Goal: Task Accomplishment & Management: Complete application form

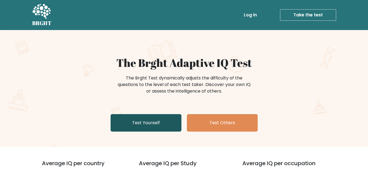
click at [135, 122] on link "Test Yourself" at bounding box center [146, 122] width 71 height 17
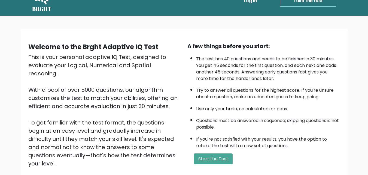
scroll to position [27, 0]
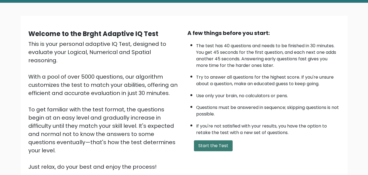
click at [210, 145] on button "Start the Test" at bounding box center [213, 145] width 39 height 11
click at [216, 147] on button "Start the Test" at bounding box center [213, 145] width 39 height 11
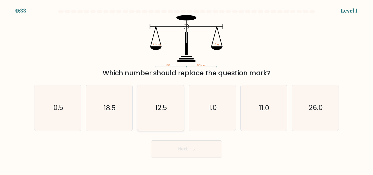
click at [151, 110] on icon "12.5" at bounding box center [161, 108] width 46 height 46
click at [186, 89] on input "c. 12.5" at bounding box center [186, 88] width 0 height 1
radio input "true"
click at [173, 150] on button "Next" at bounding box center [186, 148] width 71 height 17
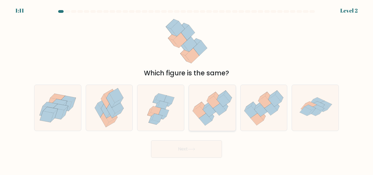
click at [209, 104] on icon at bounding box center [206, 104] width 9 height 9
click at [187, 89] on input "d." at bounding box center [186, 88] width 0 height 1
radio input "true"
click at [197, 154] on button "Next" at bounding box center [186, 148] width 71 height 17
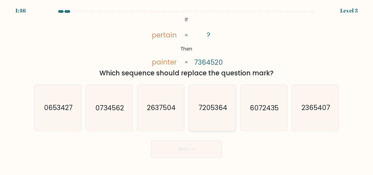
click at [212, 104] on text "7205364" at bounding box center [212, 108] width 29 height 10
click at [187, 89] on input "d. 7205364" at bounding box center [186, 88] width 0 height 1
radio input "true"
click at [199, 142] on button "Next" at bounding box center [186, 148] width 71 height 17
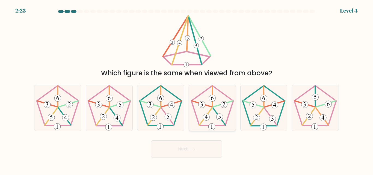
click at [215, 116] on icon at bounding box center [212, 108] width 46 height 46
click at [187, 89] on input "d." at bounding box center [186, 88] width 0 height 1
radio input "true"
click at [202, 152] on button "Next" at bounding box center [186, 148] width 71 height 17
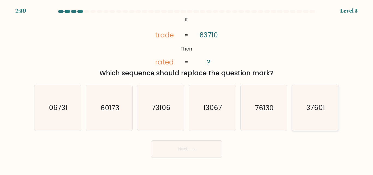
click at [300, 108] on icon "37601" at bounding box center [315, 108] width 46 height 46
click at [187, 89] on input "f. 37601" at bounding box center [186, 88] width 0 height 1
radio input "true"
click at [199, 149] on button "Next" at bounding box center [186, 148] width 71 height 17
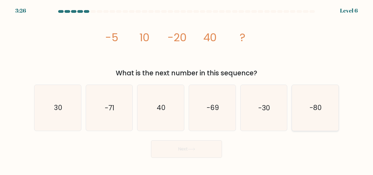
click at [315, 101] on icon "-80" at bounding box center [315, 108] width 46 height 46
click at [187, 89] on input "f. -80" at bounding box center [186, 88] width 0 height 1
radio input "true"
click at [181, 149] on button "Next" at bounding box center [186, 148] width 71 height 17
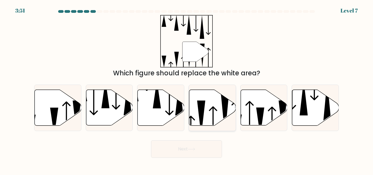
click at [204, 117] on icon at bounding box center [212, 108] width 47 height 36
click at [187, 89] on input "d." at bounding box center [186, 88] width 0 height 1
radio input "true"
click at [199, 149] on button "Next" at bounding box center [186, 148] width 71 height 17
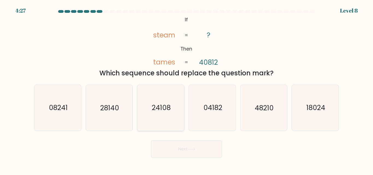
click at [150, 107] on icon "24108" at bounding box center [161, 108] width 46 height 46
click at [186, 89] on input "c. 24108" at bounding box center [186, 88] width 0 height 1
radio input "true"
click at [183, 145] on button "Next" at bounding box center [186, 148] width 71 height 17
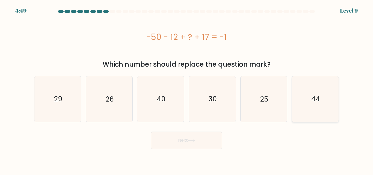
click at [315, 92] on icon "44" at bounding box center [315, 99] width 46 height 46
click at [187, 89] on input "f. 44" at bounding box center [186, 88] width 0 height 1
radio input "true"
click at [196, 136] on button "Next" at bounding box center [186, 139] width 71 height 17
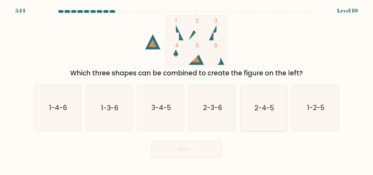
click at [249, 107] on icon "2-4-5" at bounding box center [264, 108] width 46 height 46
click at [187, 89] on input "e. 2-4-5" at bounding box center [186, 88] width 0 height 1
radio input "true"
click at [193, 150] on icon at bounding box center [191, 149] width 7 height 3
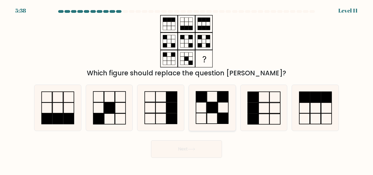
click at [214, 119] on icon at bounding box center [212, 108] width 46 height 46
click at [187, 89] on input "d." at bounding box center [186, 88] width 0 height 1
radio input "true"
click at [194, 144] on button "Next" at bounding box center [186, 148] width 71 height 17
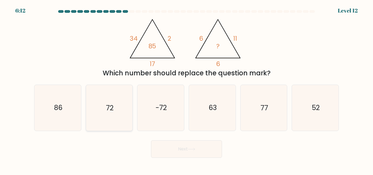
click at [113, 107] on text "72" at bounding box center [110, 108] width 8 height 10
click at [186, 89] on input "b. 72" at bounding box center [186, 88] width 0 height 1
radio input "true"
click at [175, 150] on button "Next" at bounding box center [186, 148] width 71 height 17
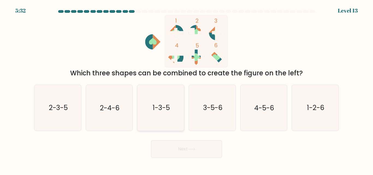
click at [158, 101] on icon "1-3-5" at bounding box center [161, 108] width 46 height 46
click at [186, 89] on input "c. 1-3-5" at bounding box center [186, 88] width 0 height 1
radio input "true"
click at [171, 143] on button "Next" at bounding box center [186, 148] width 71 height 17
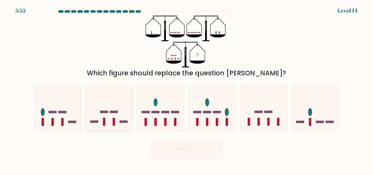
click at [115, 119] on icon at bounding box center [109, 107] width 47 height 38
click at [186, 89] on input "b." at bounding box center [186, 88] width 0 height 1
radio input "true"
click at [181, 147] on button "Next" at bounding box center [186, 148] width 71 height 17
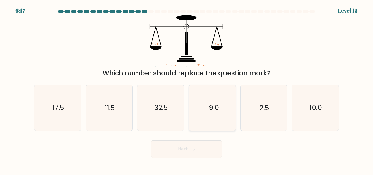
click at [231, 104] on icon "19.0" at bounding box center [212, 108] width 46 height 46
click at [187, 89] on input "d. 19.0" at bounding box center [186, 88] width 0 height 1
radio input "true"
click at [187, 147] on button "Next" at bounding box center [186, 148] width 71 height 17
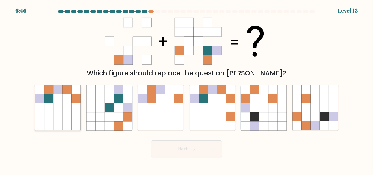
click at [58, 91] on icon at bounding box center [57, 89] width 9 height 9
click at [186, 89] on input "a." at bounding box center [186, 88] width 0 height 1
radio input "true"
click at [168, 149] on button "Next" at bounding box center [186, 148] width 71 height 17
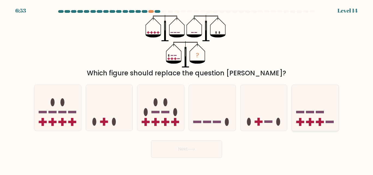
click at [322, 118] on icon at bounding box center [315, 107] width 47 height 38
click at [187, 89] on input "f." at bounding box center [186, 88] width 0 height 1
radio input "true"
click at [206, 148] on button "Next" at bounding box center [186, 148] width 71 height 17
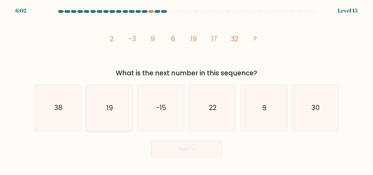
click at [122, 109] on icon "19" at bounding box center [109, 108] width 46 height 46
click at [186, 89] on input "b. 19" at bounding box center [186, 88] width 0 height 1
radio input "true"
click at [205, 107] on icon "22" at bounding box center [212, 108] width 46 height 46
click at [187, 89] on input "d. 22" at bounding box center [186, 88] width 0 height 1
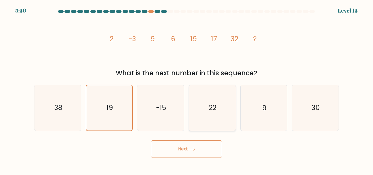
radio input "true"
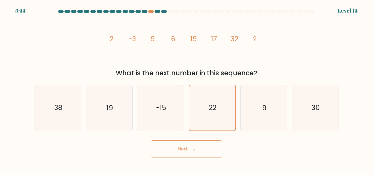
click at [186, 149] on button "Next" at bounding box center [186, 148] width 71 height 17
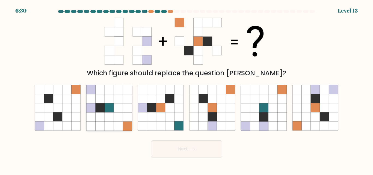
click at [112, 95] on icon at bounding box center [108, 98] width 9 height 9
click at [186, 89] on input "b." at bounding box center [186, 88] width 0 height 1
radio input "true"
click at [170, 153] on button "Next" at bounding box center [186, 148] width 71 height 17
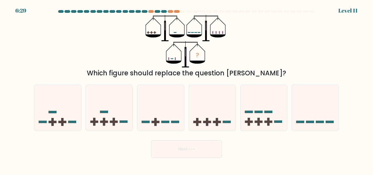
click at [170, 152] on button "Next" at bounding box center [186, 148] width 71 height 17
click at [170, 150] on button "Next" at bounding box center [186, 148] width 71 height 17
click at [170, 129] on div at bounding box center [160, 108] width 47 height 46
click at [186, 89] on input "c." at bounding box center [186, 88] width 0 height 1
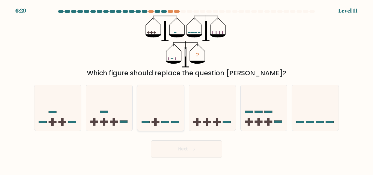
radio input "true"
click at [173, 146] on button "Next" at bounding box center [186, 148] width 71 height 17
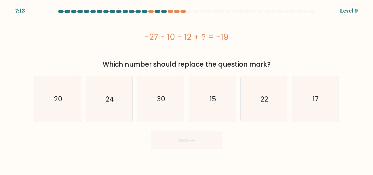
click at [174, 139] on button "Next" at bounding box center [186, 139] width 71 height 17
drag, startPoint x: 164, startPoint y: 104, endPoint x: 174, endPoint y: 136, distance: 32.9
click at [164, 105] on icon "30" at bounding box center [161, 99] width 46 height 46
click at [186, 89] on input "c. 30" at bounding box center [186, 88] width 0 height 1
radio input "true"
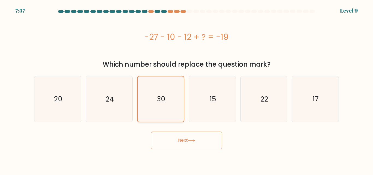
drag, startPoint x: 174, startPoint y: 137, endPoint x: 171, endPoint y: 120, distance: 16.6
click at [174, 136] on button "Next" at bounding box center [186, 139] width 71 height 17
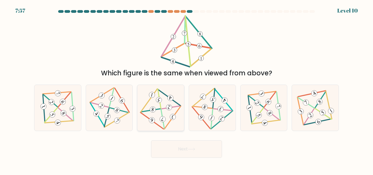
click at [165, 99] on icon at bounding box center [160, 107] width 37 height 37
click at [186, 89] on input "c." at bounding box center [186, 88] width 0 height 1
radio input "true"
drag, startPoint x: 176, startPoint y: 131, endPoint x: 163, endPoint y: 84, distance: 48.8
click at [176, 131] on form at bounding box center [186, 84] width 373 height 148
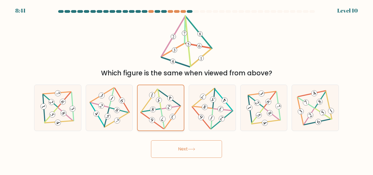
drag, startPoint x: 163, startPoint y: 83, endPoint x: 164, endPoint y: 90, distance: 6.4
click at [163, 86] on div "a. b. c." at bounding box center [186, 105] width 309 height 50
click at [184, 137] on form at bounding box center [186, 84] width 373 height 148
click at [175, 97] on icon at bounding box center [160, 108] width 37 height 36
click at [186, 89] on input "c." at bounding box center [186, 88] width 0 height 1
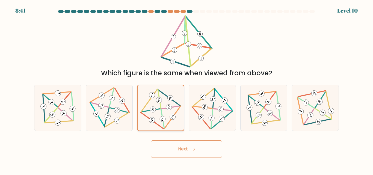
drag, startPoint x: 191, startPoint y: 147, endPoint x: 179, endPoint y: 98, distance: 50.1
click at [191, 145] on button "Next" at bounding box center [186, 148] width 71 height 17
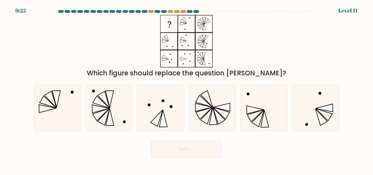
click at [179, 107] on icon at bounding box center [161, 108] width 46 height 46
click at [186, 89] on input "c." at bounding box center [186, 88] width 0 height 1
radio input "true"
click at [183, 150] on button "Next" at bounding box center [186, 148] width 71 height 17
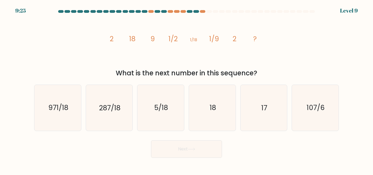
click at [183, 150] on button "Next" at bounding box center [186, 148] width 71 height 17
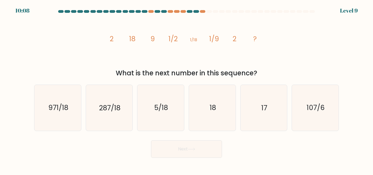
click at [183, 150] on button "Next" at bounding box center [186, 148] width 71 height 17
click at [178, 123] on icon "5/18" at bounding box center [161, 108] width 46 height 46
click at [186, 89] on input "c. 5/18" at bounding box center [186, 88] width 0 height 1
radio input "true"
click at [178, 123] on icon "5/18" at bounding box center [160, 107] width 45 height 45
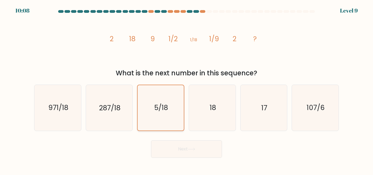
click at [186, 89] on input "c. 5/18" at bounding box center [186, 88] width 0 height 1
click at [178, 123] on icon "5/18" at bounding box center [160, 107] width 45 height 45
click at [186, 89] on input "c. 5/18" at bounding box center [186, 88] width 0 height 1
click at [178, 123] on icon "5/18" at bounding box center [160, 107] width 45 height 45
click at [186, 89] on input "c. 5/18" at bounding box center [186, 88] width 0 height 1
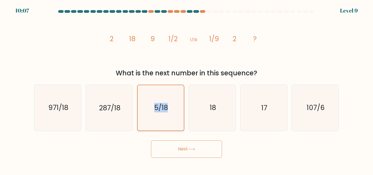
click at [178, 123] on icon "5/18" at bounding box center [160, 107] width 45 height 45
click at [186, 89] on input "c. 5/18" at bounding box center [186, 88] width 0 height 1
click at [178, 123] on icon "5/18" at bounding box center [160, 107] width 45 height 45
click at [186, 89] on input "c. 5/18" at bounding box center [186, 88] width 0 height 1
click at [178, 123] on icon "5/18" at bounding box center [160, 107] width 45 height 45
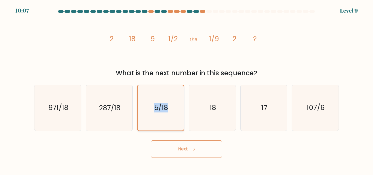
click at [186, 89] on input "c. 5/18" at bounding box center [186, 88] width 0 height 1
